Goal: Information Seeking & Learning: Find specific fact

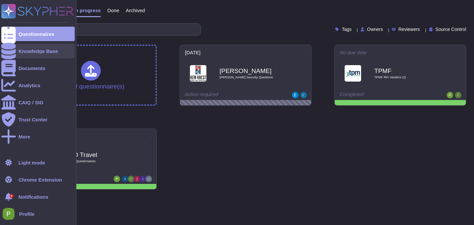
click at [9, 51] on icon at bounding box center [8, 51] width 14 height 16
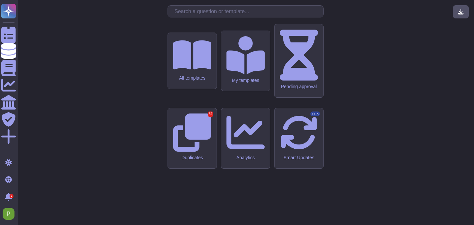
drag, startPoint x: 203, startPoint y: 63, endPoint x: 199, endPoint y: 66, distance: 5.2
click at [203, 17] on input "text" at bounding box center [247, 12] width 152 height 12
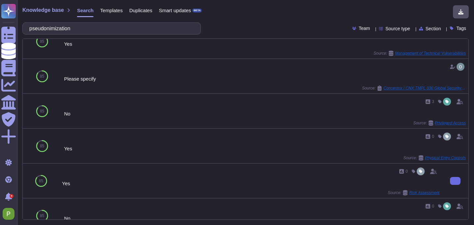
scroll to position [342, 0]
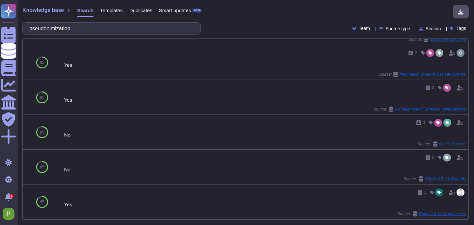
click at [37, 30] on input "pseudonimization" at bounding box center [110, 29] width 168 height 12
click at [58, 28] on input "pseudonimization" at bounding box center [110, 29] width 168 height 12
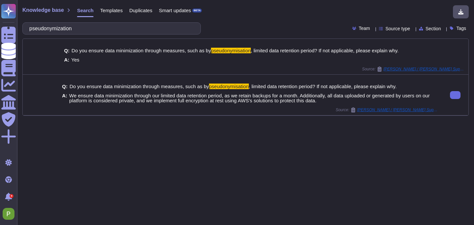
type input "pseudonymization"
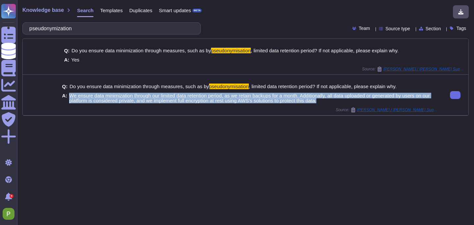
drag, startPoint x: 69, startPoint y: 95, endPoint x: 372, endPoint y: 104, distance: 302.8
click at [372, 104] on div "Q: Do you ensure data minimization through measures, such as by pseudonymisatio…" at bounding box center [250, 93] width 377 height 27
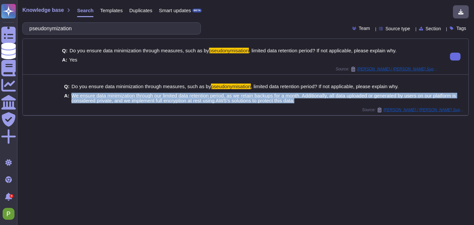
copy span "We ensure data minimization through our limited data retention period, as we re…"
